Goal: Information Seeking & Learning: Learn about a topic

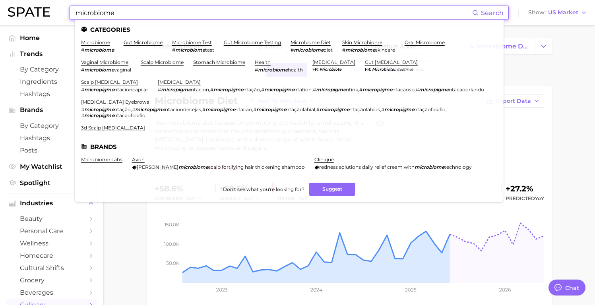
click at [152, 15] on input "microbiome" at bounding box center [274, 13] width 398 height 14
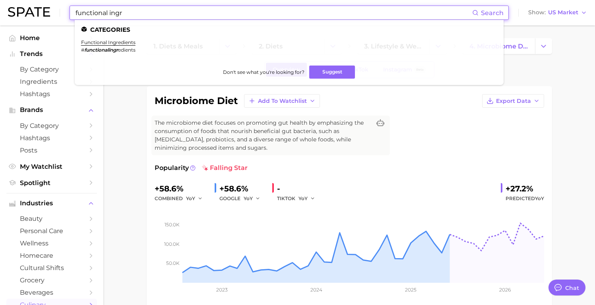
type input "functional ingr"
click at [96, 46] on li "functional ingredients # functionalingr edients" at bounding box center [108, 46] width 54 height 14
click at [96, 40] on link "functional ingredients" at bounding box center [108, 42] width 54 height 6
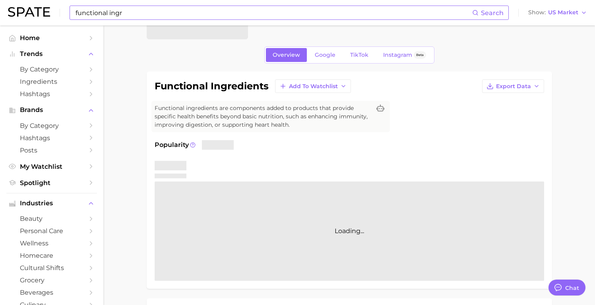
scroll to position [20, 0]
